Goal: Navigation & Orientation: Find specific page/section

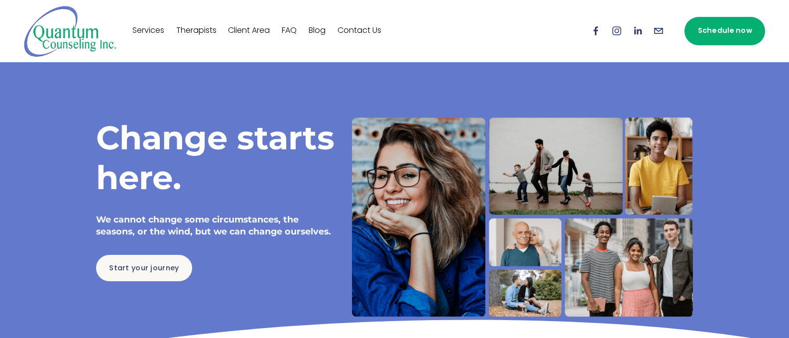
click at [287, 34] on link "FAQ" at bounding box center [289, 31] width 15 height 16
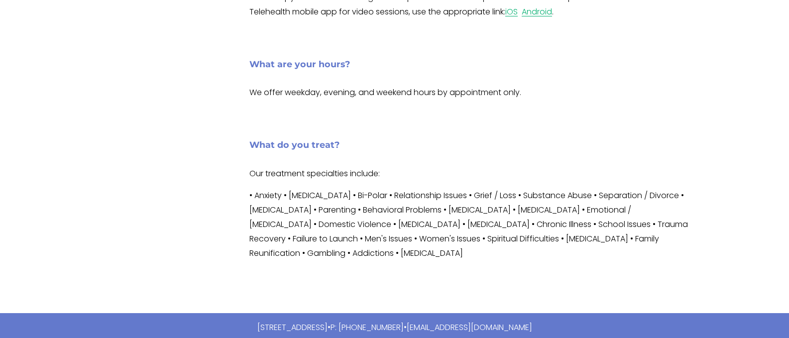
scroll to position [683, 0]
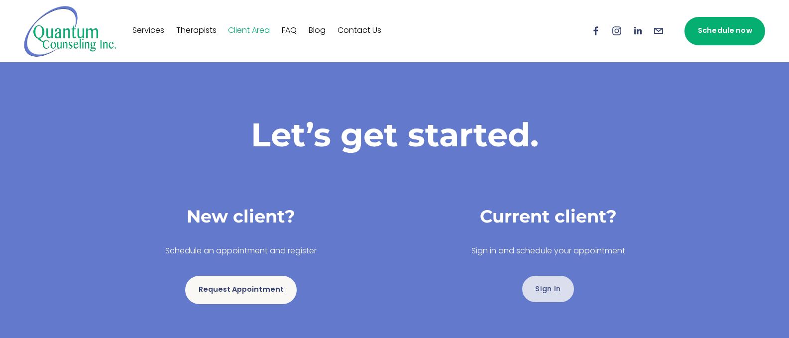
click at [557, 286] on link "Sign In" at bounding box center [548, 289] width 52 height 26
